Goal: Obtain resource: Download file/media

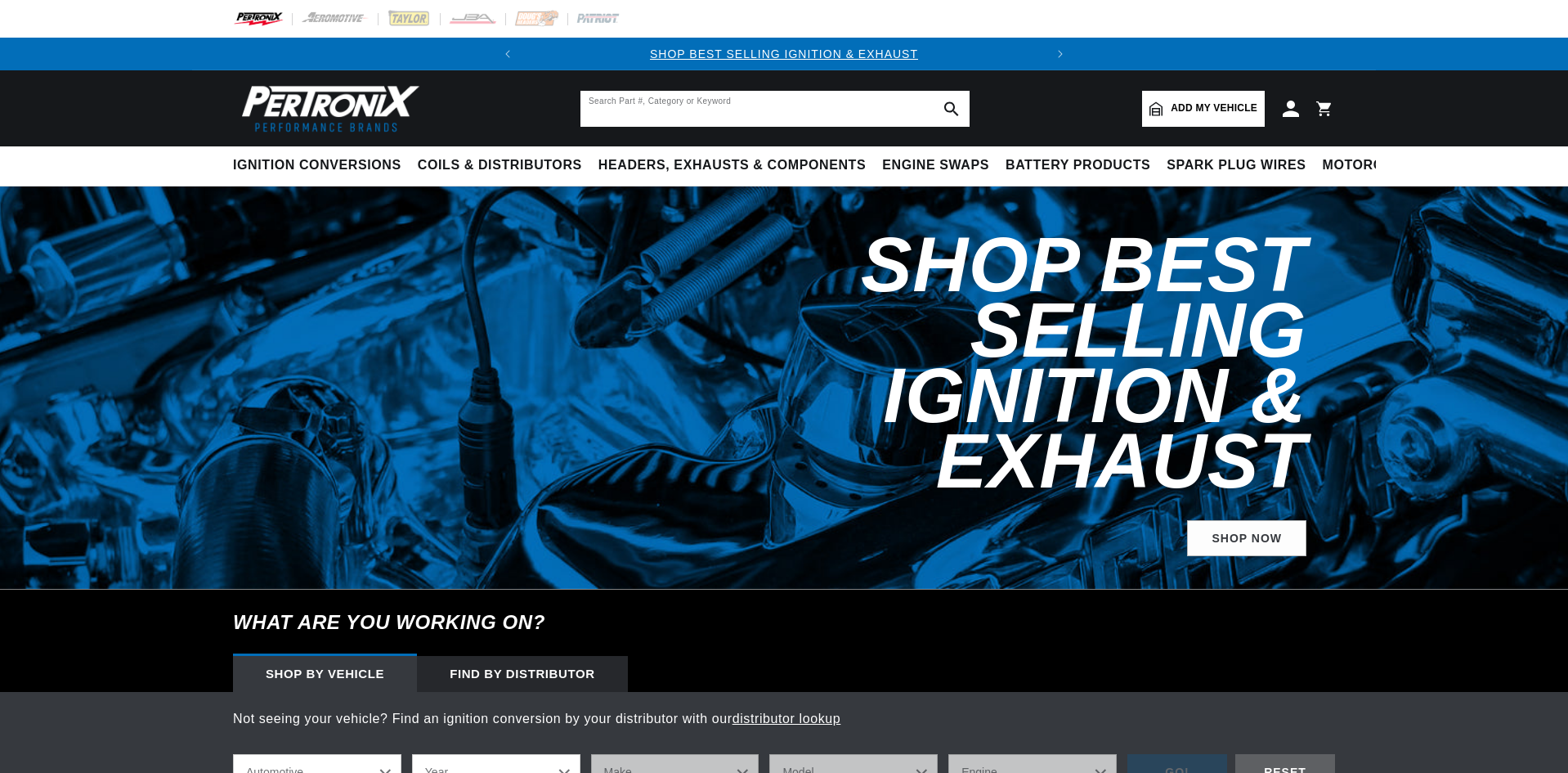
click at [846, 109] on input "text" at bounding box center [775, 109] width 390 height 36
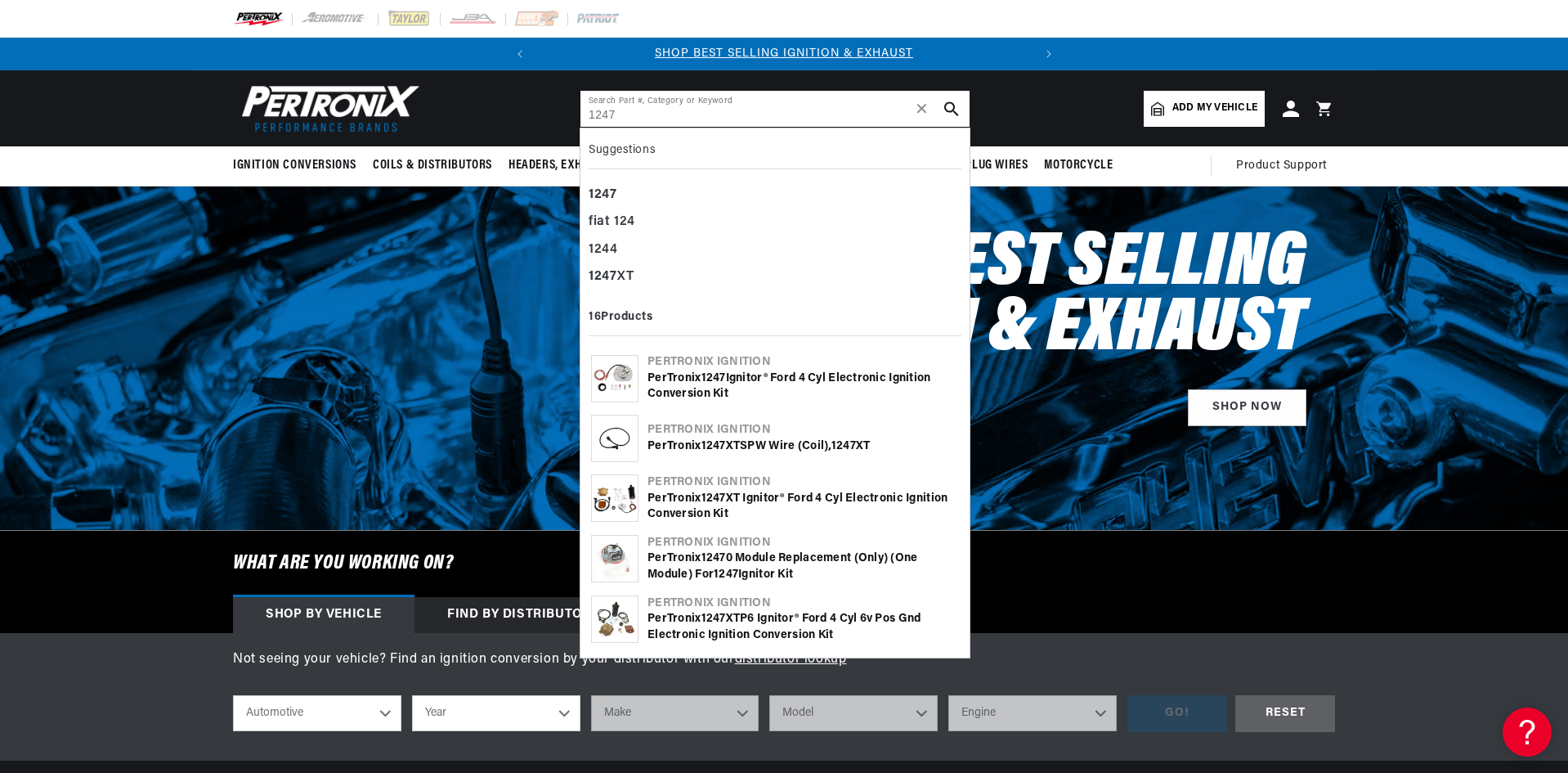
type input "1247"
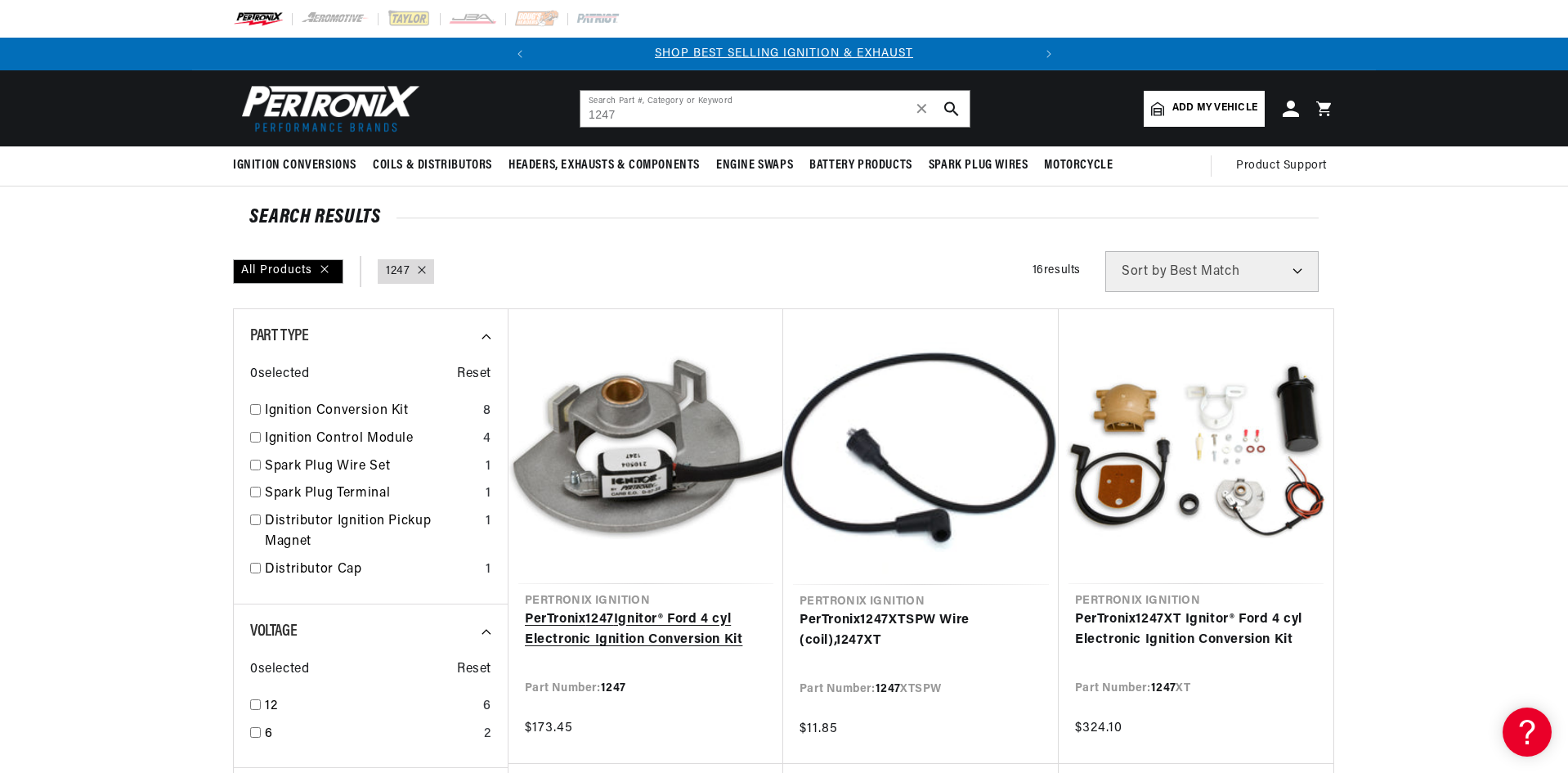
click at [668, 623] on link "PerTronix 1247 Ignitor® Ford 4 cyl Electronic Ignition Conversion Kit" at bounding box center [645, 630] width 242 height 41
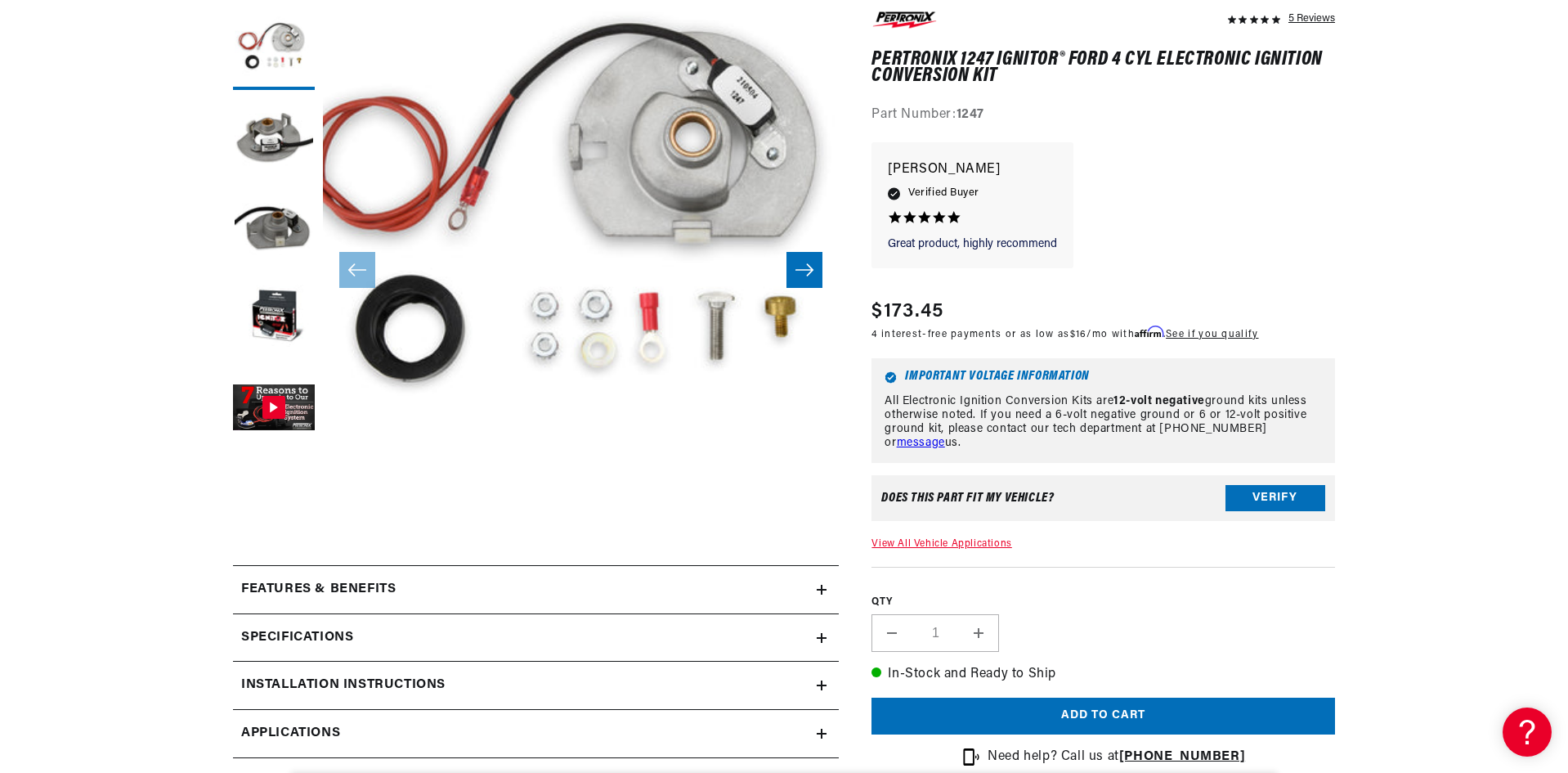
scroll to position [409, 0]
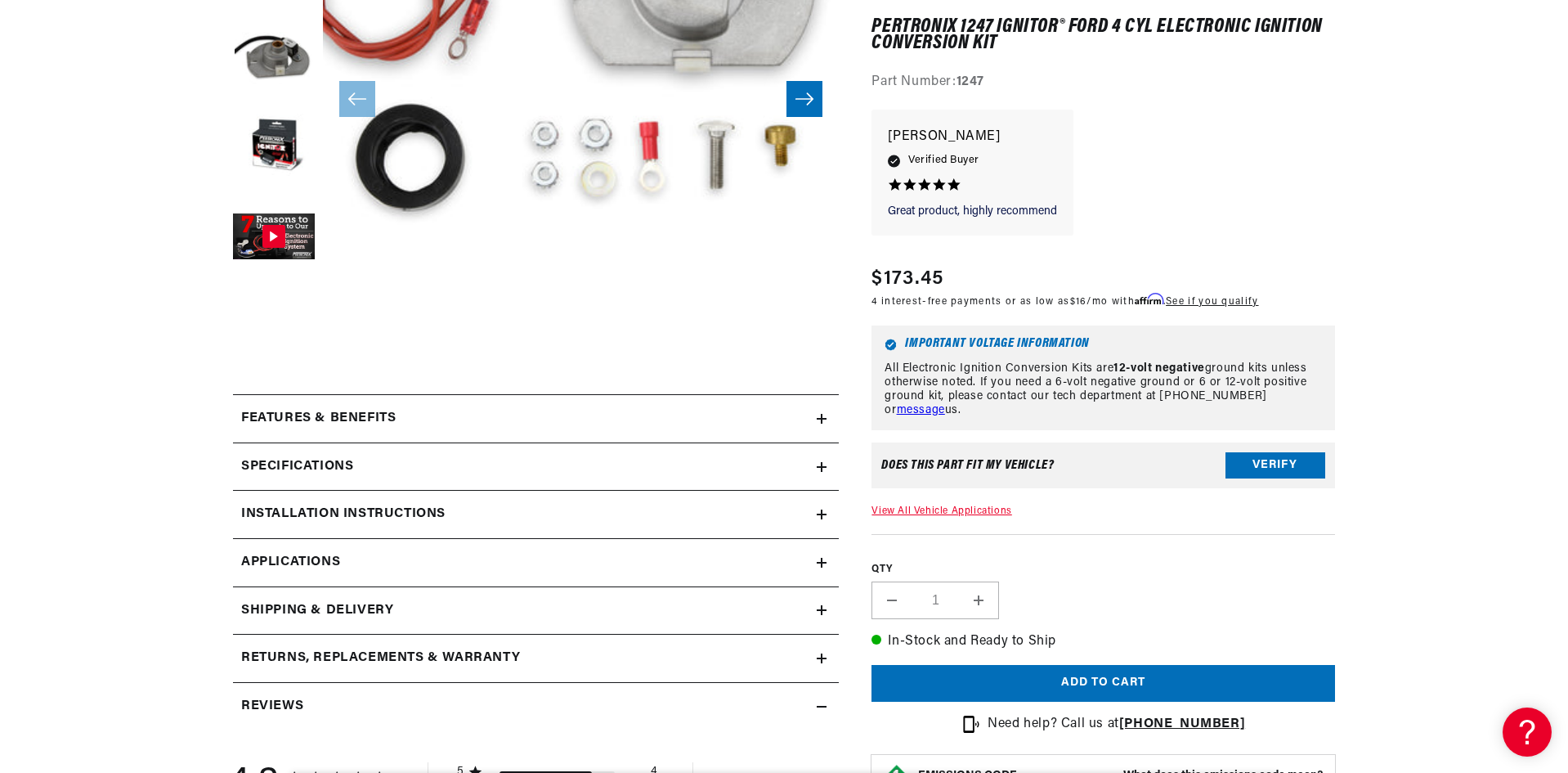
click at [427, 515] on h2 "Installation instructions" at bounding box center [343, 515] width 204 height 22
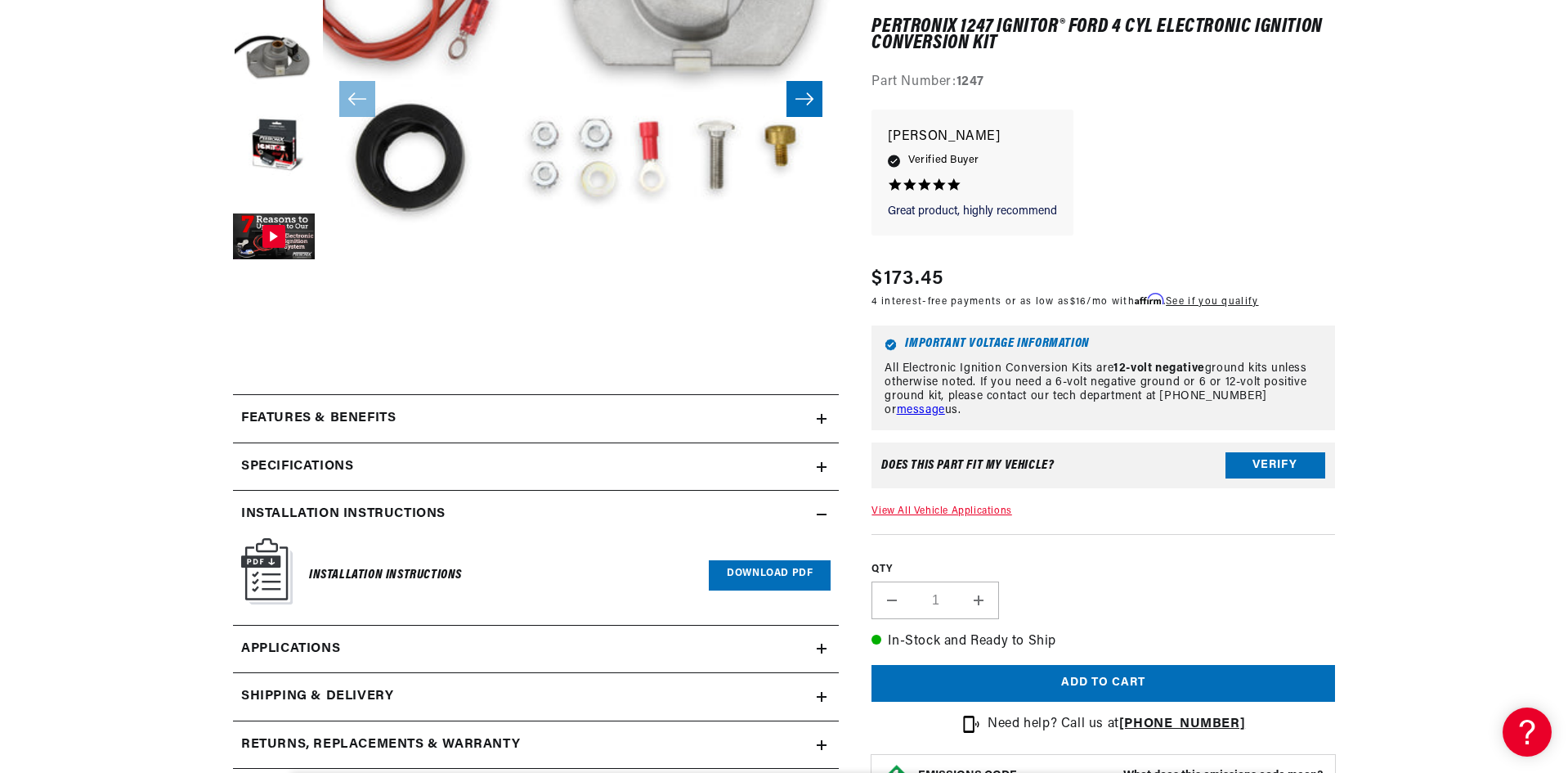
click at [751, 578] on link "Download PDF" at bounding box center [769, 575] width 121 height 31
